Goal: Task Accomplishment & Management: Manage account settings

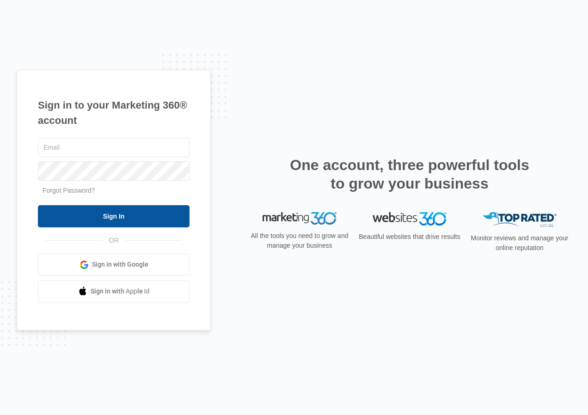
type input "[EMAIL_ADDRESS][DOMAIN_NAME]"
click at [106, 212] on input "Sign In" at bounding box center [114, 216] width 152 height 22
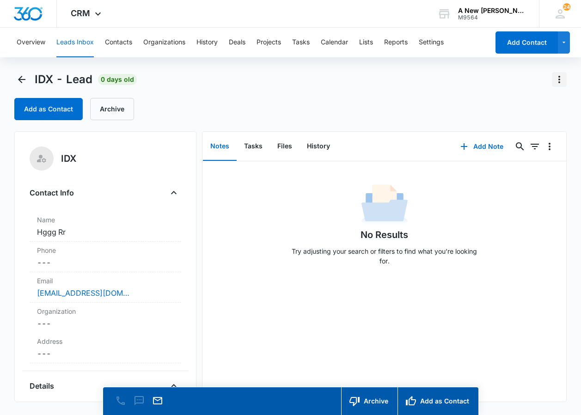
click at [559, 79] on icon "Actions" at bounding box center [559, 79] width 11 height 11
click at [540, 121] on div "Delete" at bounding box center [534, 119] width 20 height 6
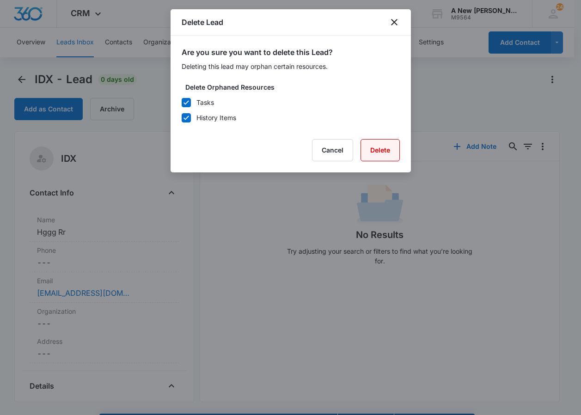
click at [378, 150] on button "Delete" at bounding box center [380, 150] width 39 height 22
